Goal: Task Accomplishment & Management: Manage account settings

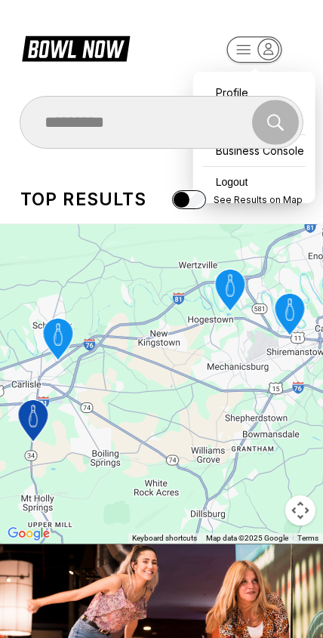
click at [264, 38] on rect "button" at bounding box center [254, 49] width 55 height 26
click at [227, 120] on div "Search" at bounding box center [161, 122] width 283 height 45
click at [233, 49] on rect "button" at bounding box center [254, 49] width 55 height 26
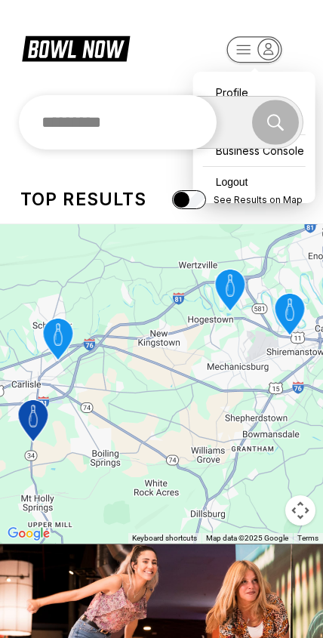
click at [217, 114] on div "Search" at bounding box center [161, 122] width 283 height 54
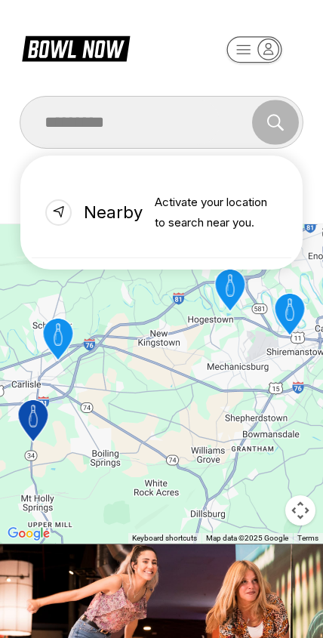
click at [298, 63] on button "button" at bounding box center [255, 52] width 92 height 34
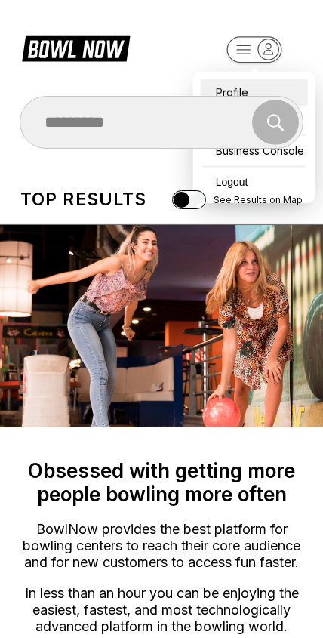
click at [236, 79] on div "Profile" at bounding box center [254, 92] width 107 height 26
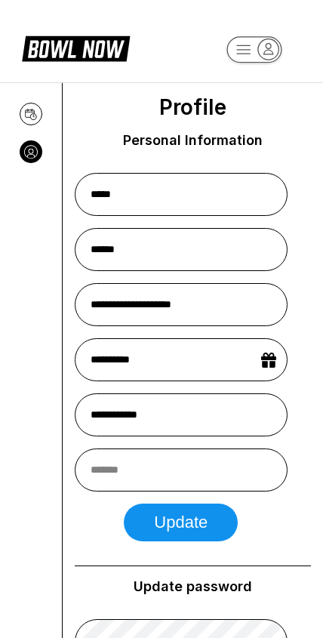
click at [24, 110] on button at bounding box center [31, 114] width 23 height 23
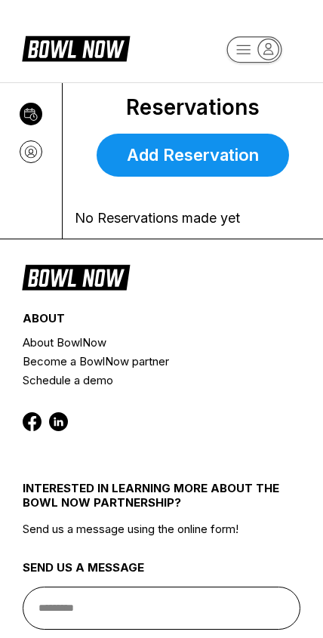
click at [29, 112] on icon at bounding box center [30, 114] width 13 height 12
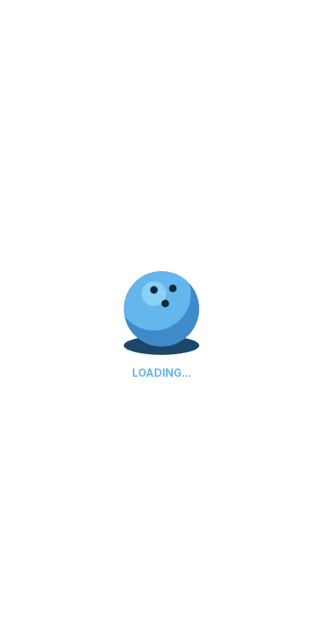
click at [196, 206] on div "LOADING..." at bounding box center [161, 319] width 323 height 638
